Goal: Check status: Check status

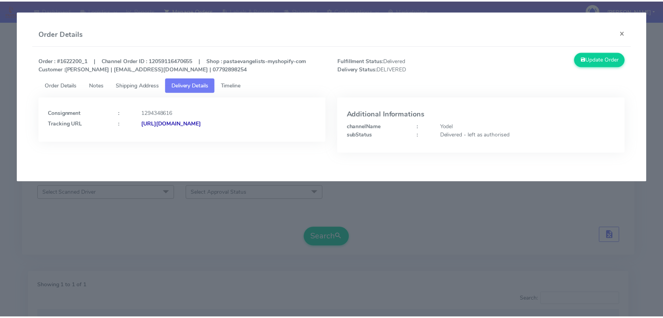
scroll to position [116, 0]
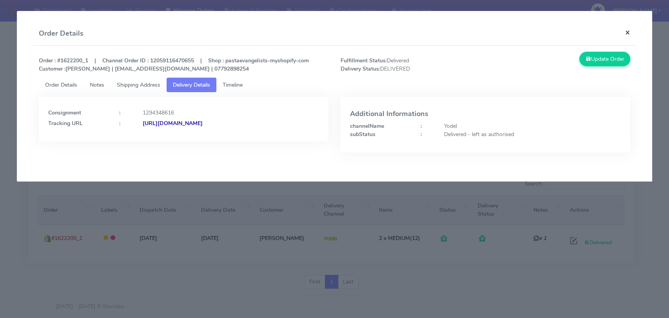
click at [626, 32] on button "×" at bounding box center [628, 32] width 18 height 21
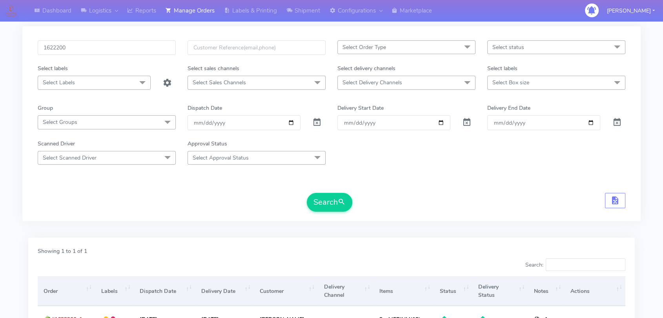
scroll to position [0, 0]
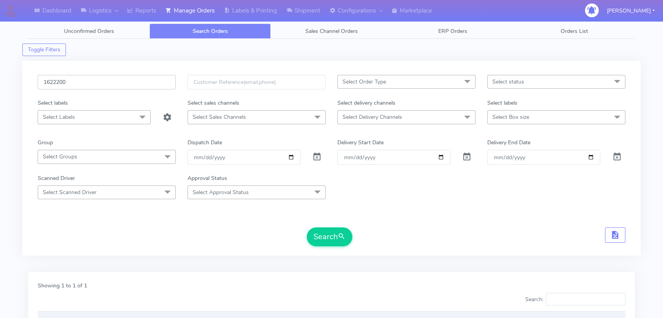
click at [114, 87] on input "1622200" at bounding box center [107, 82] width 138 height 15
paste input "0979"
type input "1620979"
click at [331, 238] on button "Search" at bounding box center [329, 236] width 45 height 19
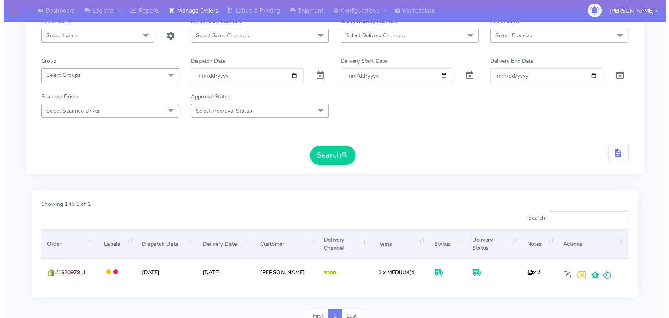
scroll to position [116, 0]
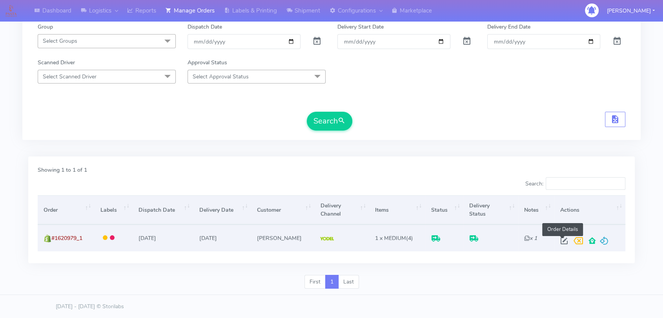
click at [559, 240] on span at bounding box center [564, 242] width 14 height 7
select select "5"
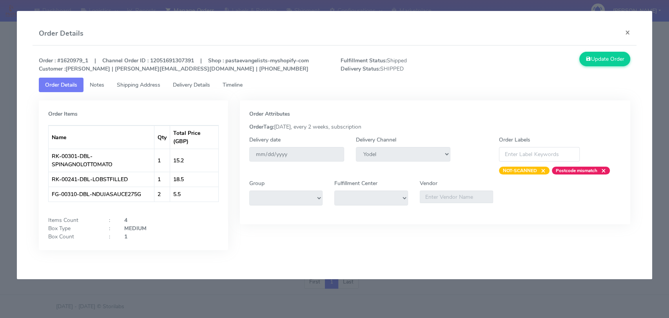
click at [185, 80] on link "Delivery Details" at bounding box center [192, 85] width 50 height 15
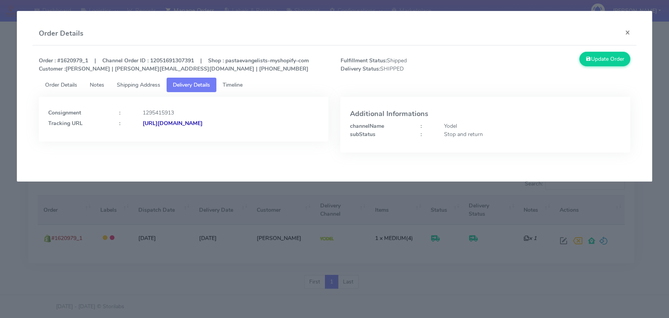
drag, startPoint x: 292, startPoint y: 129, endPoint x: 227, endPoint y: 124, distance: 65.3
click at [227, 124] on div "Consignment : 1295415913 Tracking URL : [URL][DOMAIN_NAME]" at bounding box center [184, 119] width 290 height 45
copy strong "JJD0002249960896661"
